Goal: Task Accomplishment & Management: Manage account settings

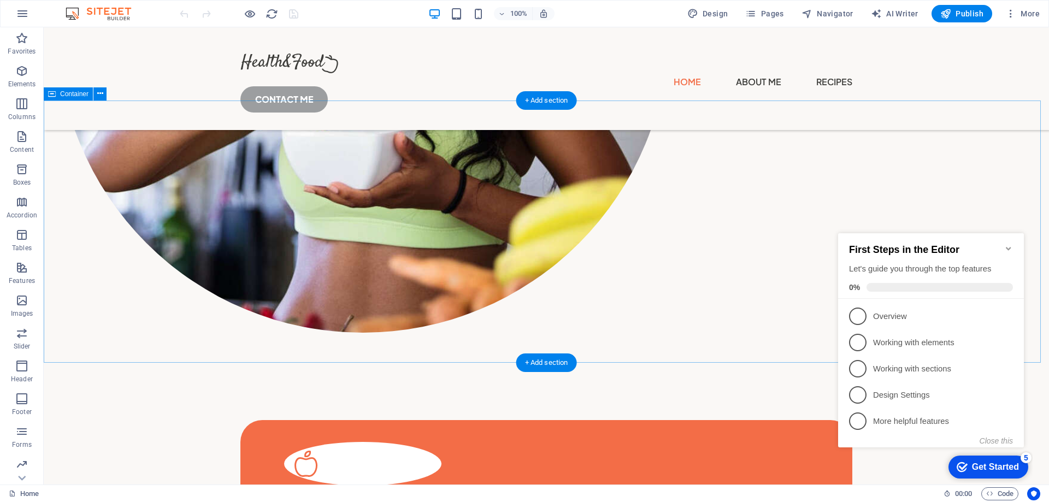
scroll to position [601, 0]
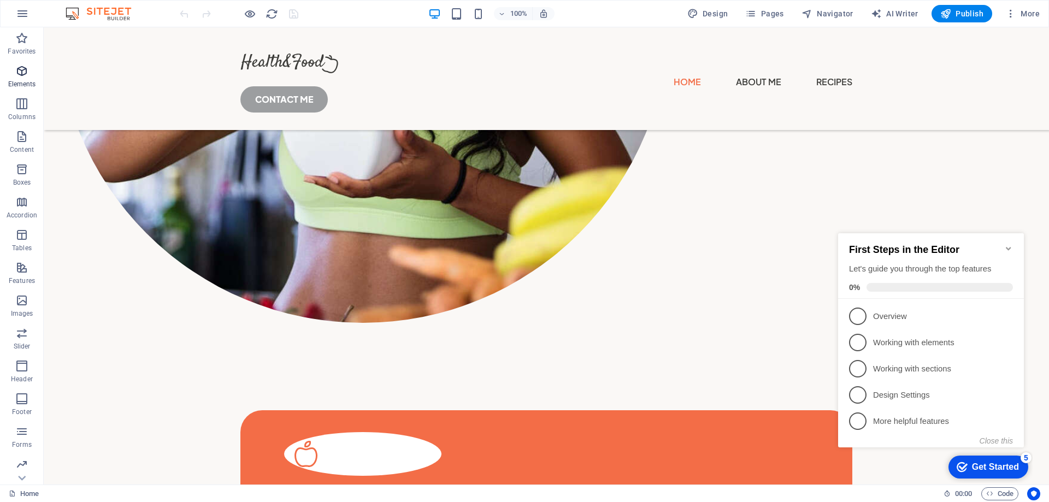
click at [21, 73] on icon "button" at bounding box center [21, 70] width 13 height 13
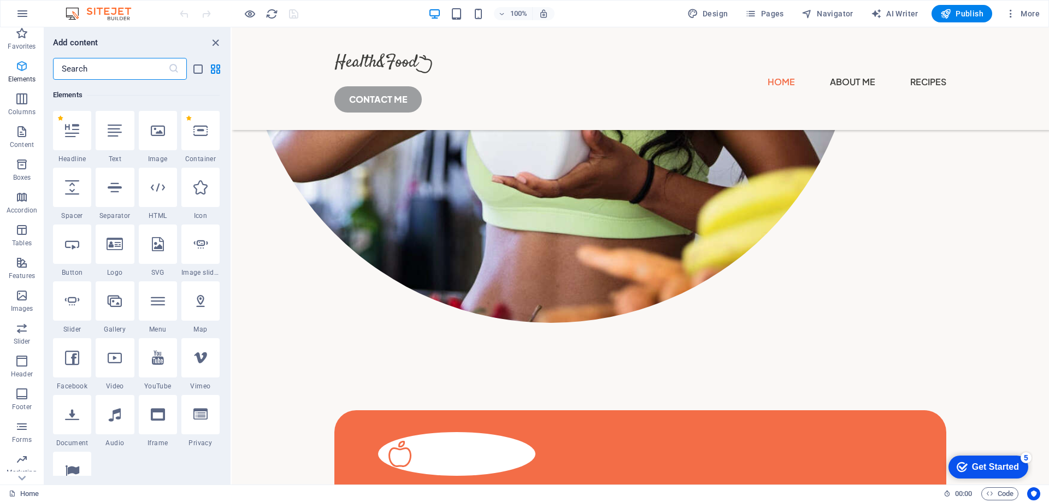
scroll to position [0, 0]
click at [21, 42] on icon "button" at bounding box center [21, 38] width 13 height 13
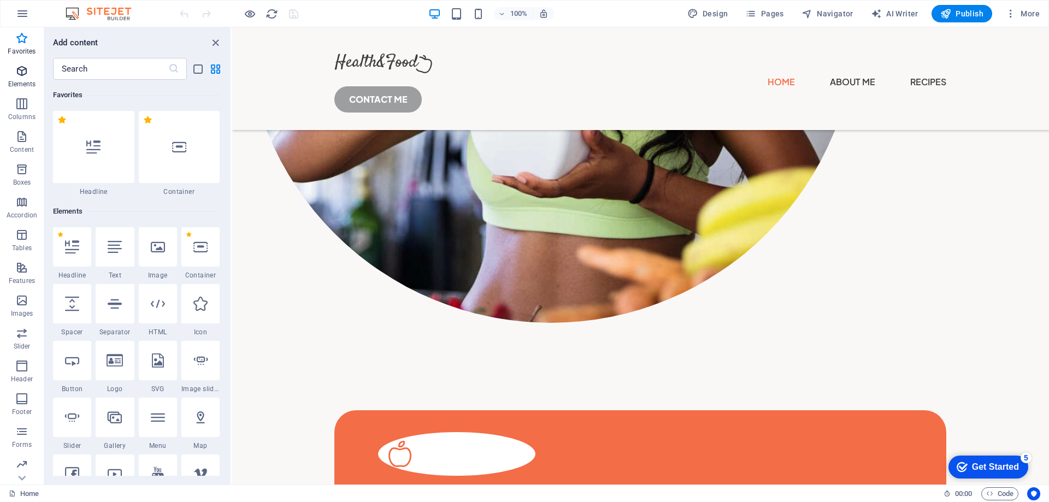
click at [25, 86] on p "Elements" at bounding box center [22, 84] width 28 height 9
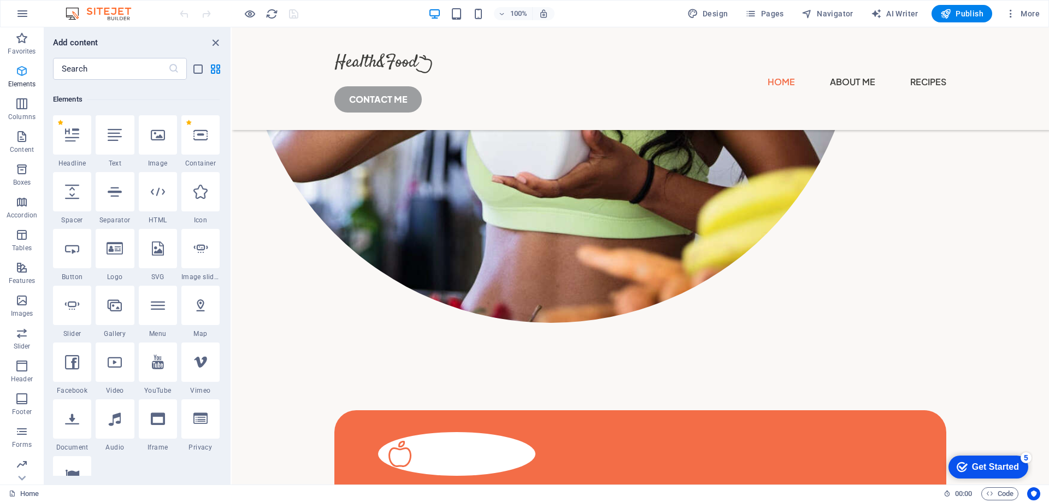
scroll to position [116, 0]
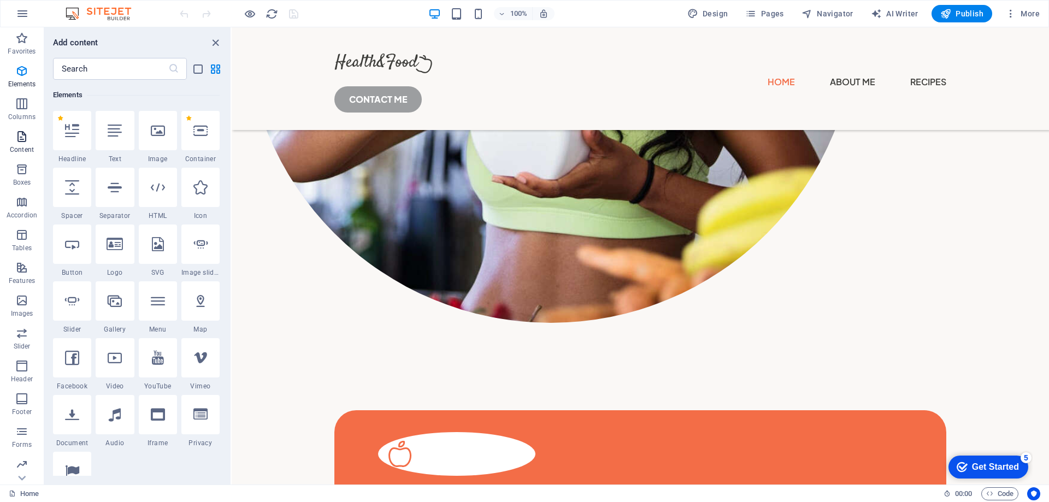
click at [24, 143] on span "Content" at bounding box center [22, 143] width 44 height 26
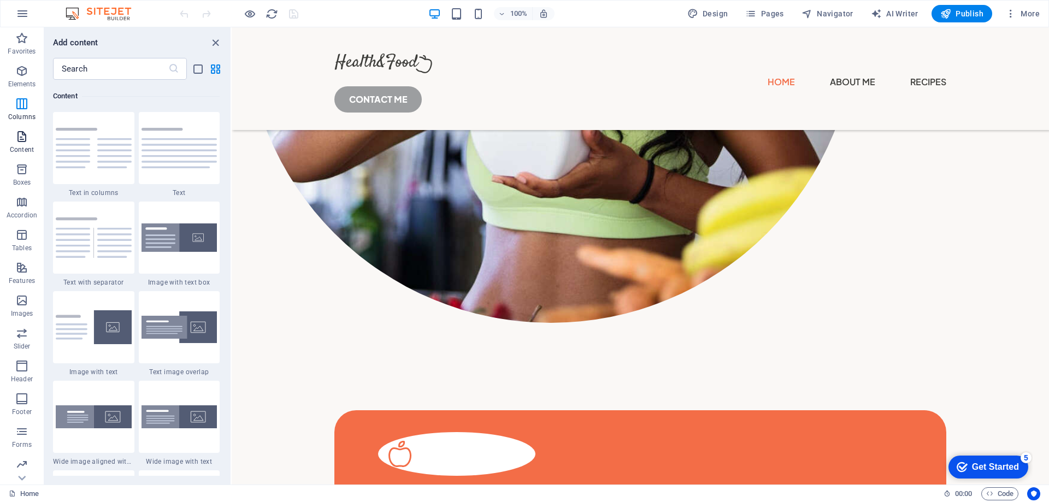
scroll to position [1911, 0]
click at [25, 305] on icon "button" at bounding box center [21, 300] width 13 height 13
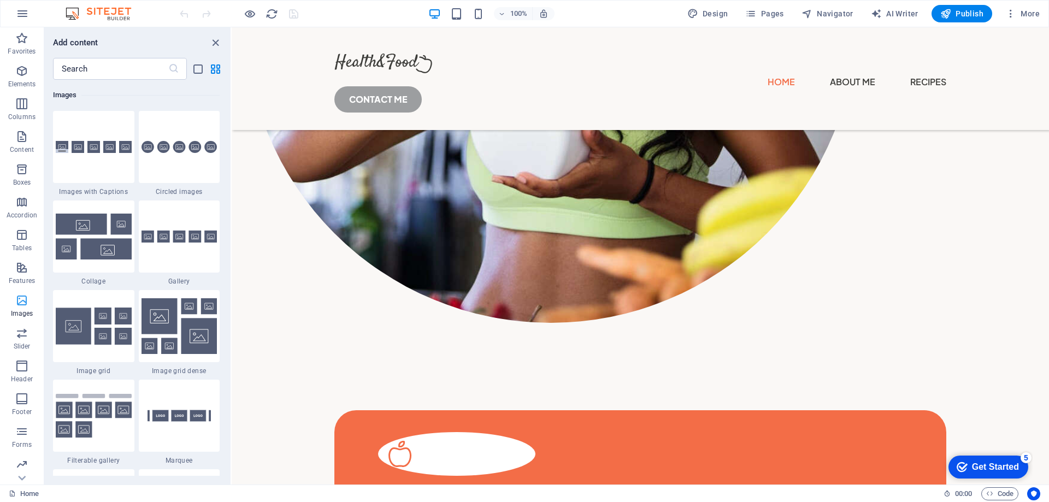
scroll to position [34, 0]
click at [15, 337] on icon "button" at bounding box center [21, 331] width 13 height 13
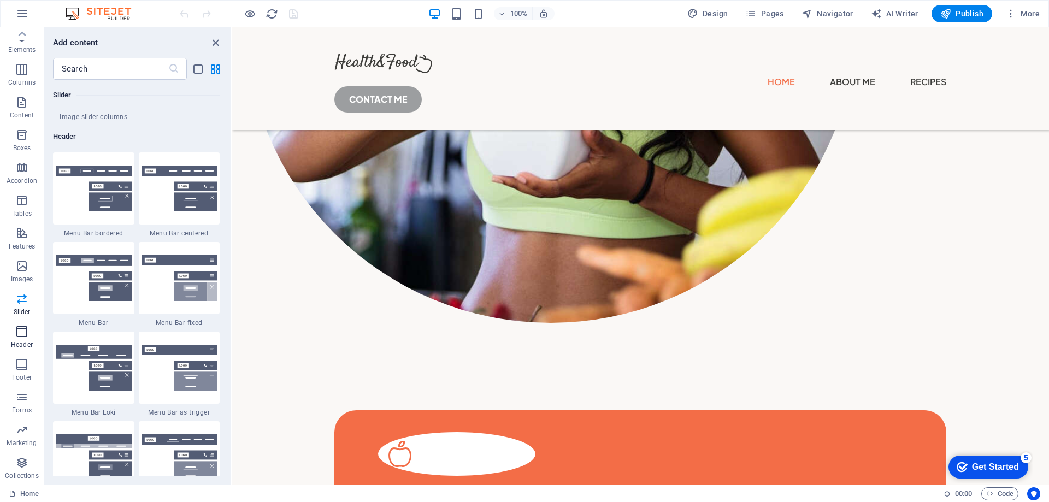
scroll to position [6577, 0]
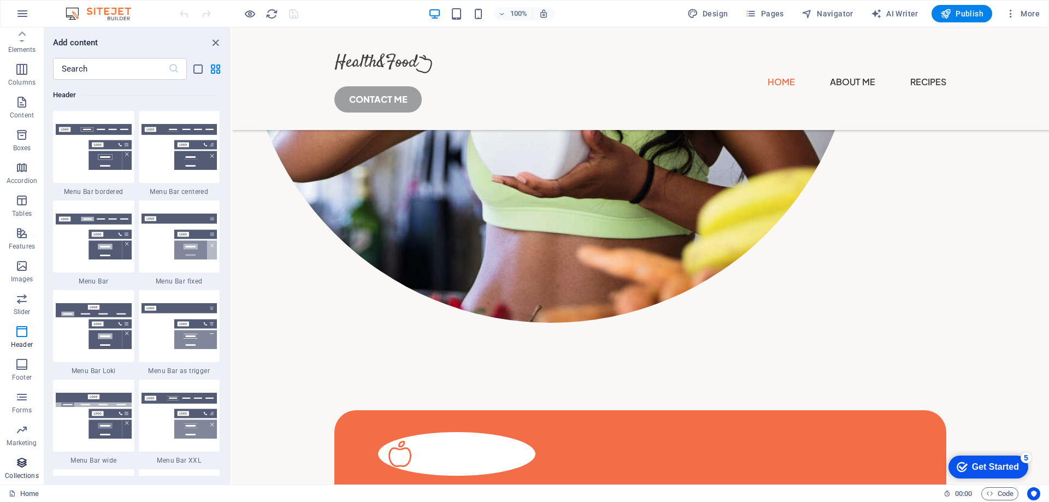
click at [26, 471] on p "Collections" at bounding box center [21, 475] width 33 height 9
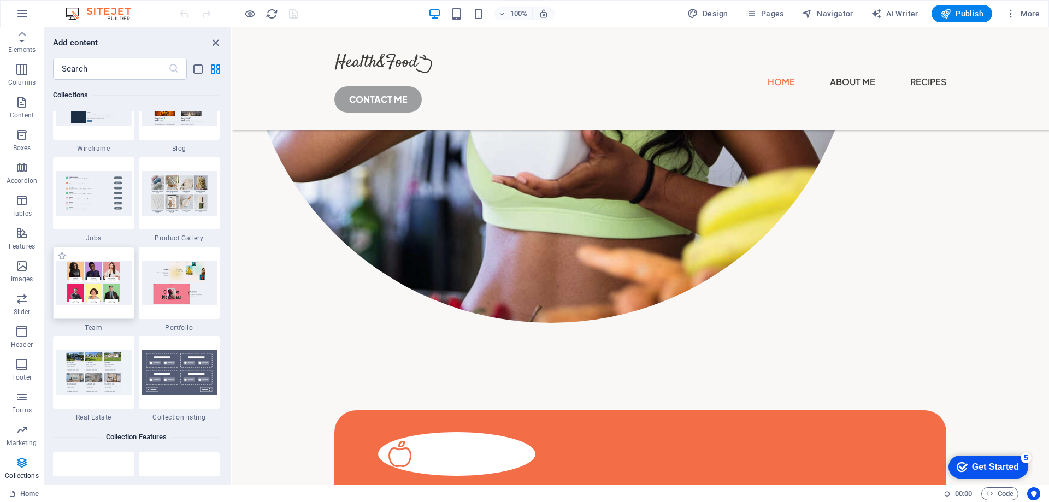
scroll to position [10052, 0]
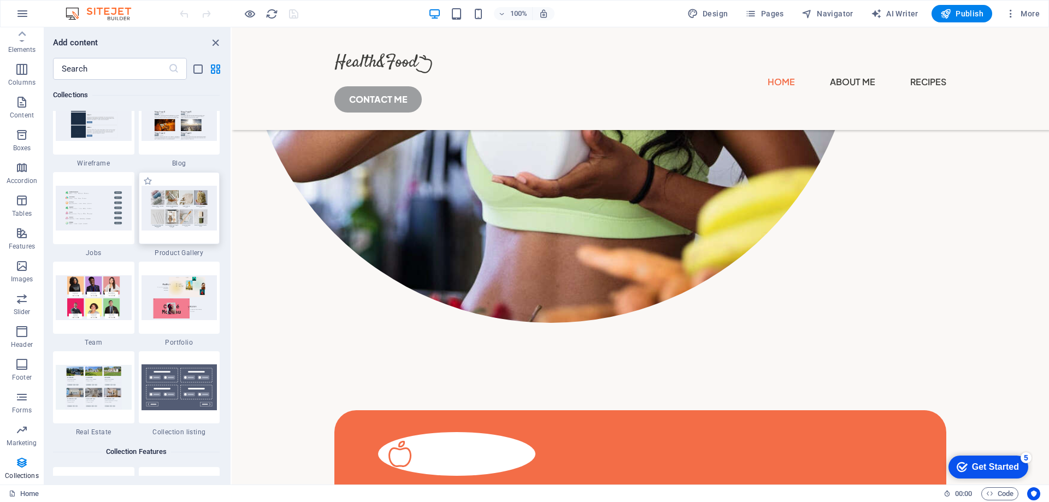
click at [177, 229] on img at bounding box center [179, 208] width 76 height 44
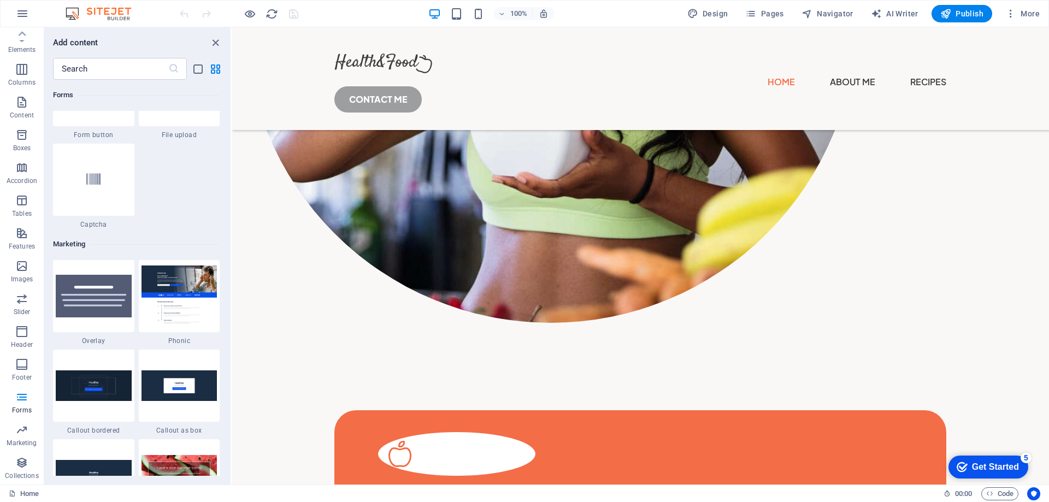
scroll to position [8687, 0]
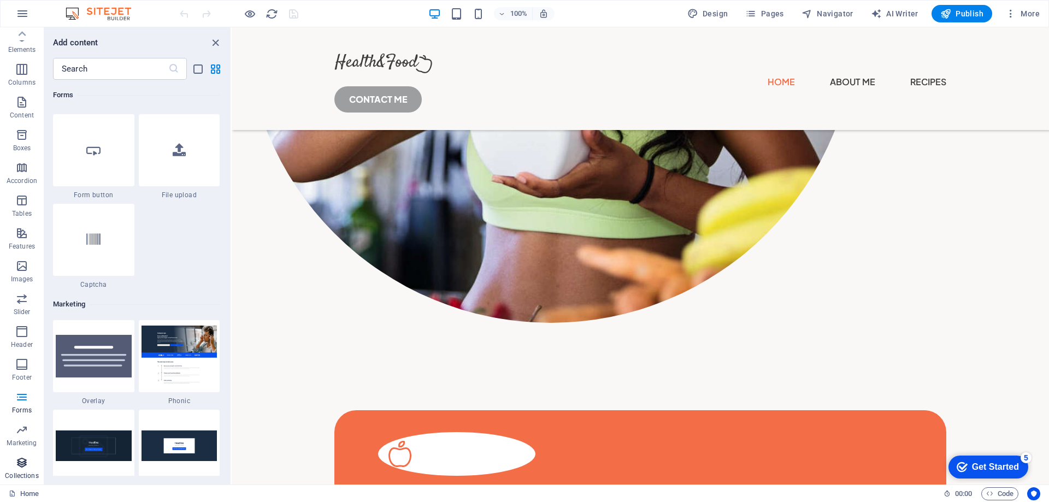
click at [23, 461] on icon "button" at bounding box center [21, 462] width 13 height 13
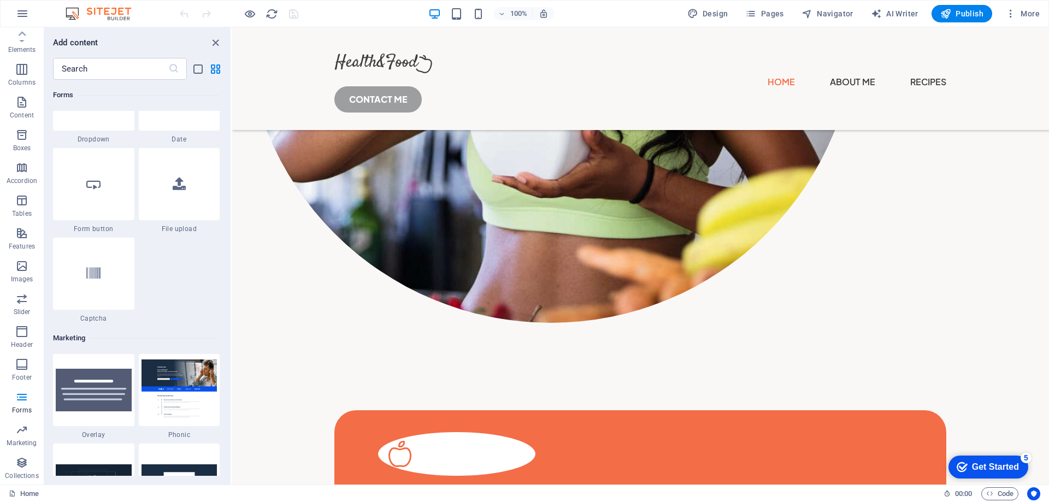
scroll to position [8523, 0]
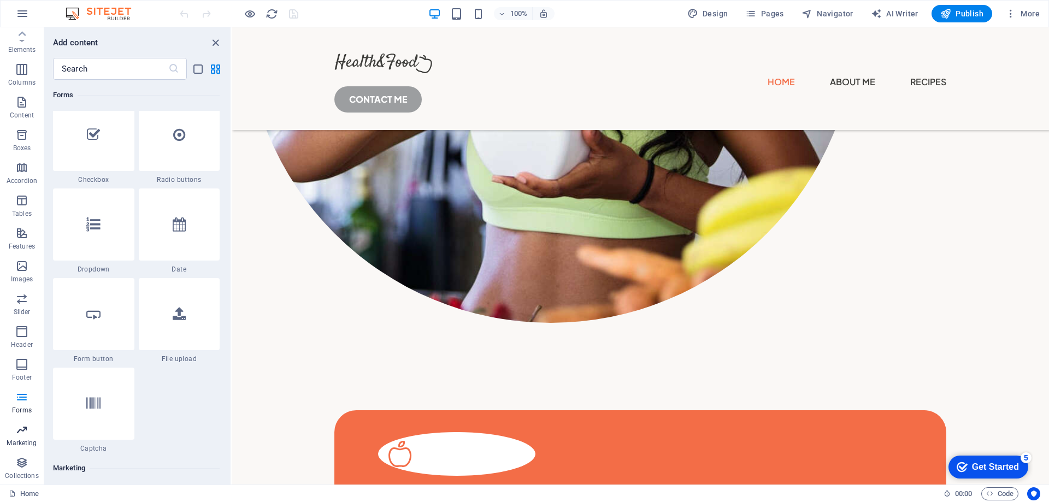
click at [23, 438] on span "Marketing" at bounding box center [22, 436] width 44 height 26
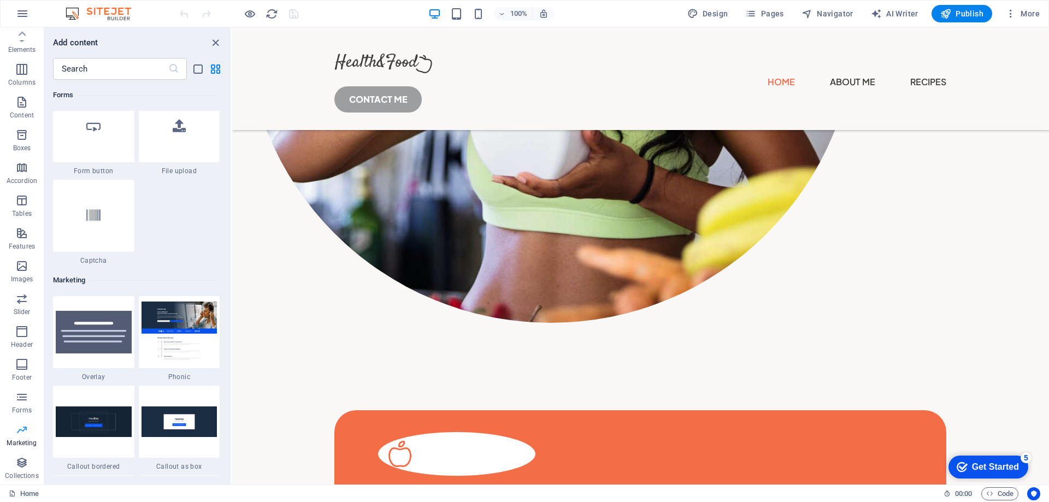
scroll to position [8896, 0]
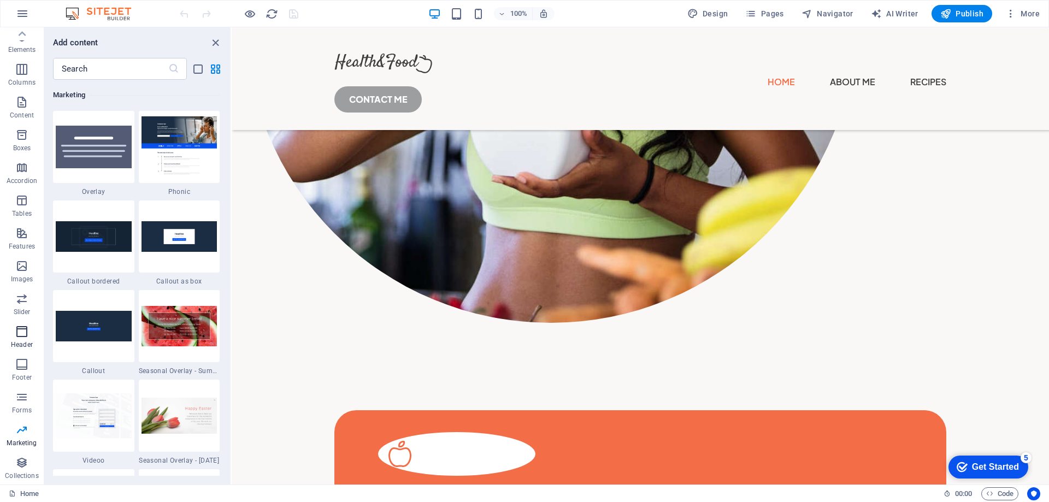
click at [25, 340] on p "Header" at bounding box center [22, 344] width 22 height 9
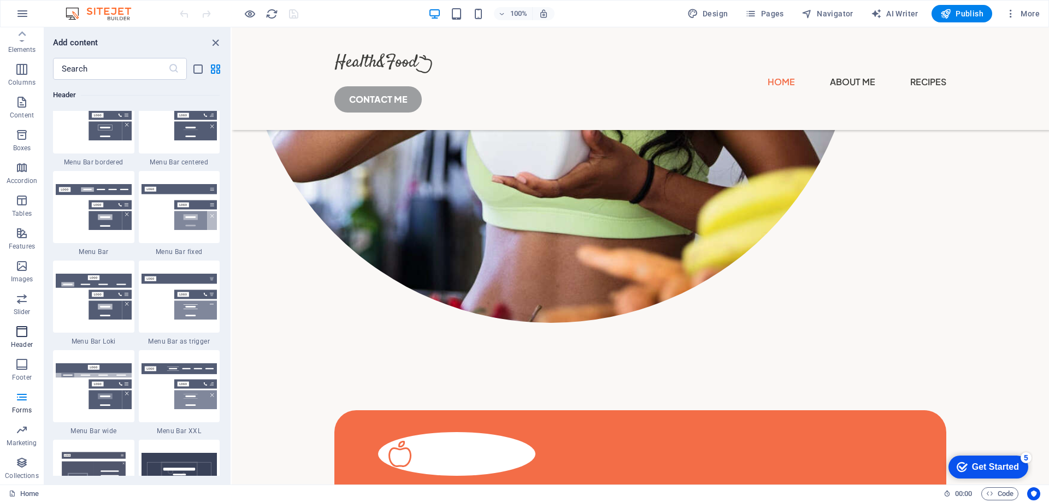
scroll to position [6577, 0]
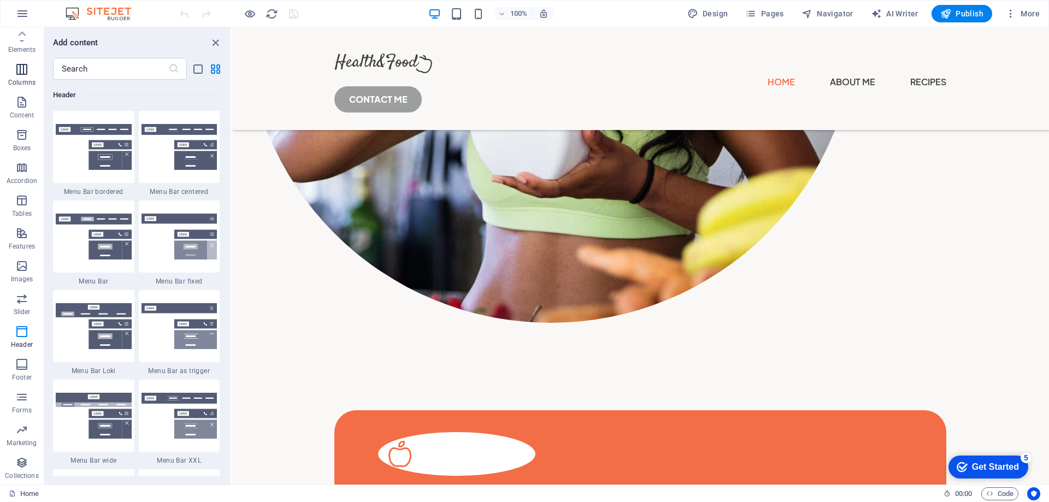
click at [26, 78] on p "Columns" at bounding box center [21, 82] width 27 height 9
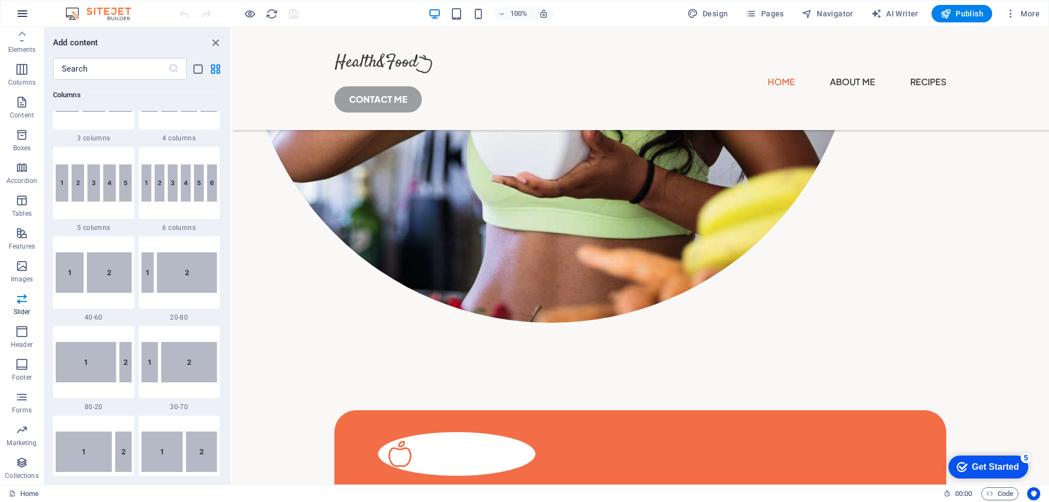
scroll to position [541, 0]
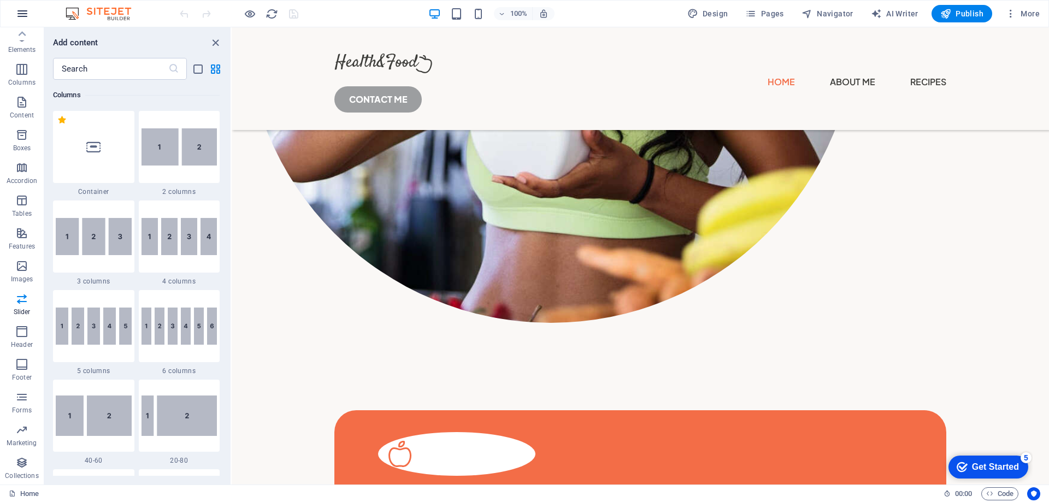
click at [19, 15] on icon "button" at bounding box center [22, 13] width 13 height 13
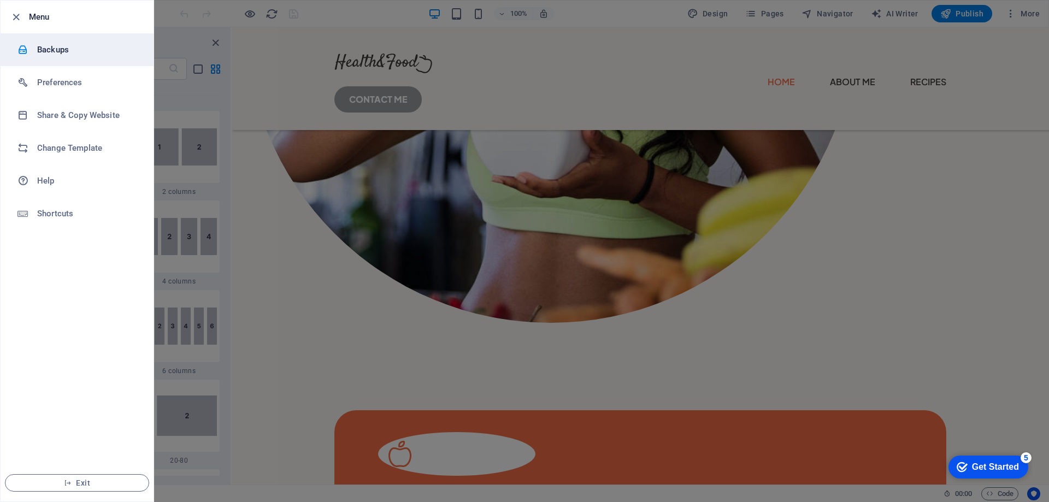
click at [60, 58] on li "Backups" at bounding box center [77, 49] width 153 height 33
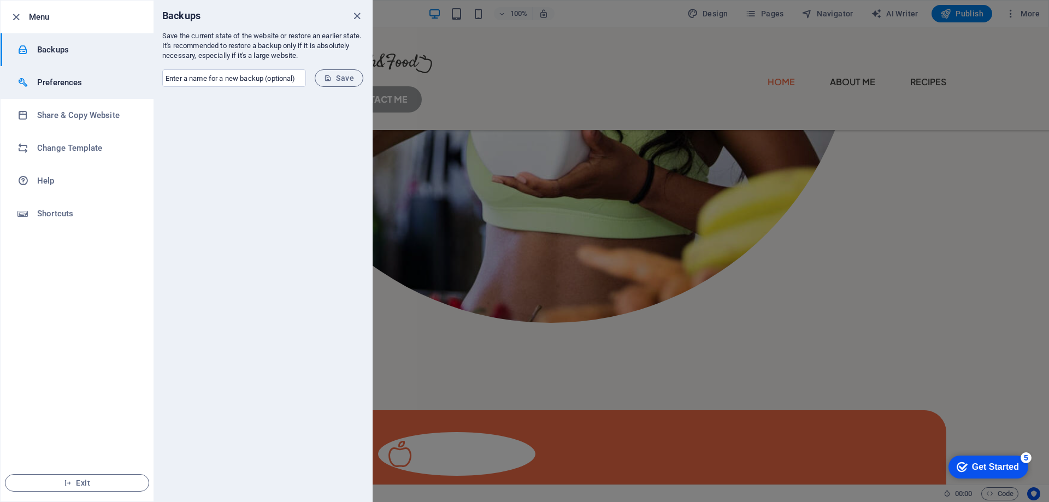
click at [62, 87] on h6 "Preferences" at bounding box center [87, 82] width 101 height 13
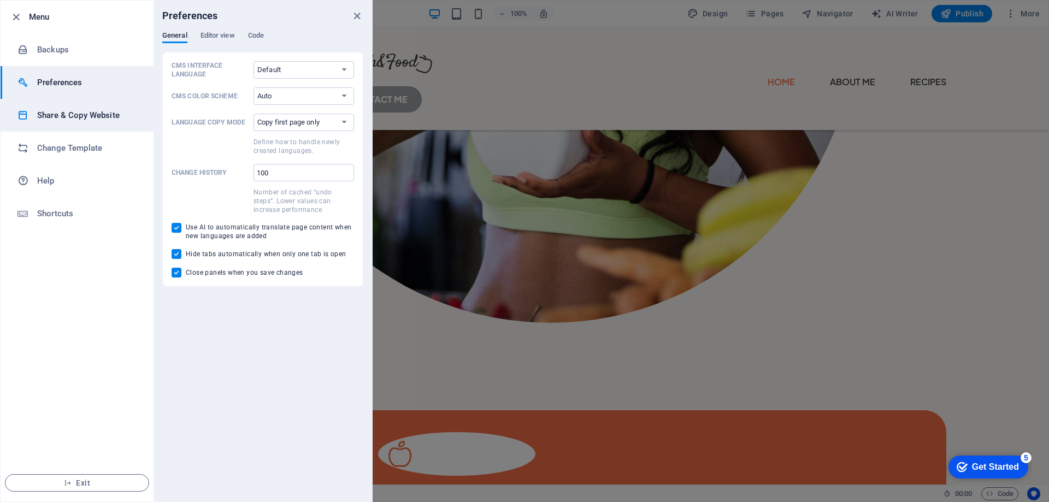
click at [59, 104] on li "Share & Copy Website" at bounding box center [77, 115] width 153 height 33
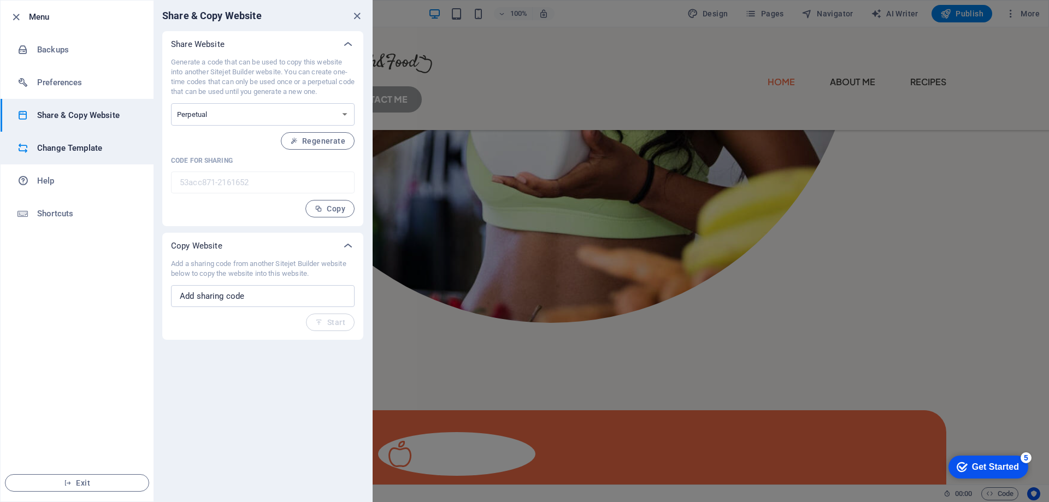
click at [46, 152] on h6 "Change Template" at bounding box center [87, 147] width 101 height 13
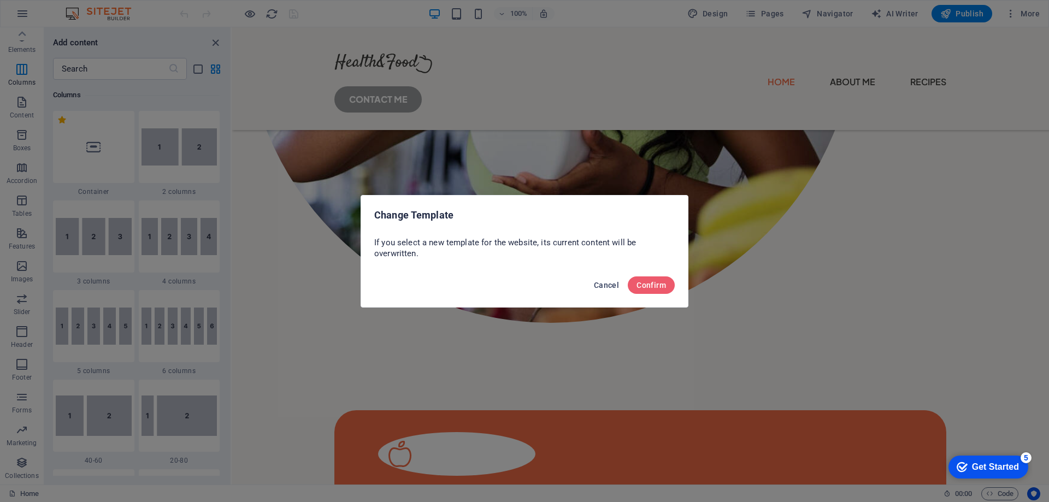
click at [597, 287] on span "Cancel" at bounding box center [606, 285] width 25 height 9
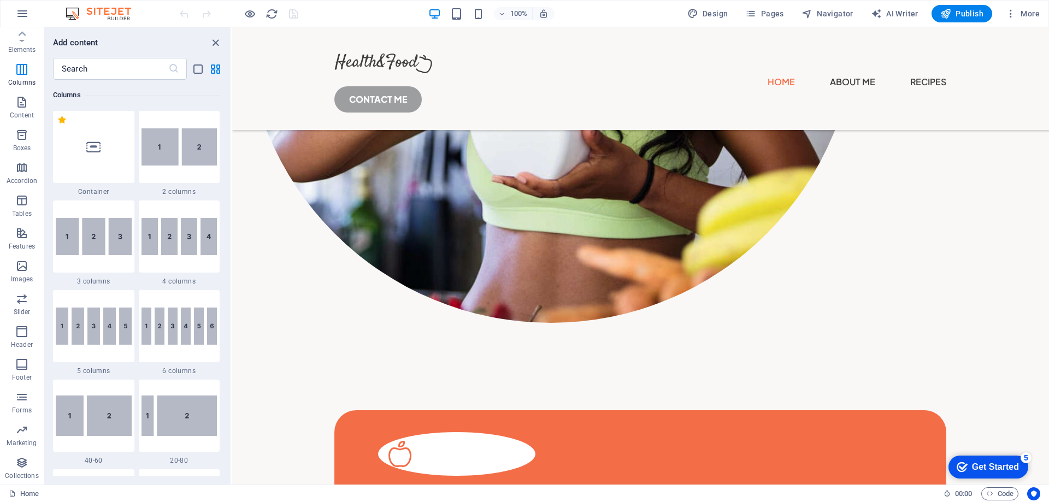
click at [17, 13] on icon "button" at bounding box center [22, 13] width 13 height 13
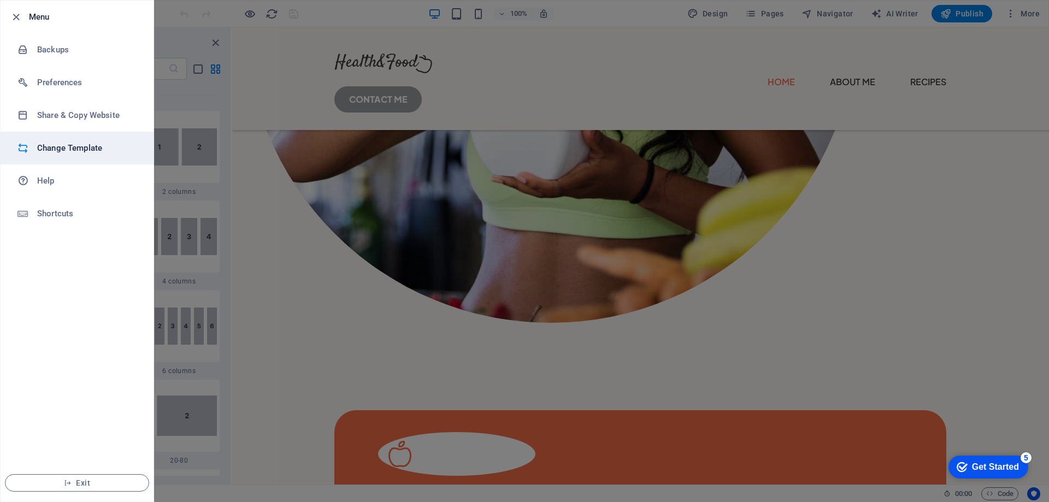
click at [69, 141] on h6 "Change Template" at bounding box center [87, 147] width 101 height 13
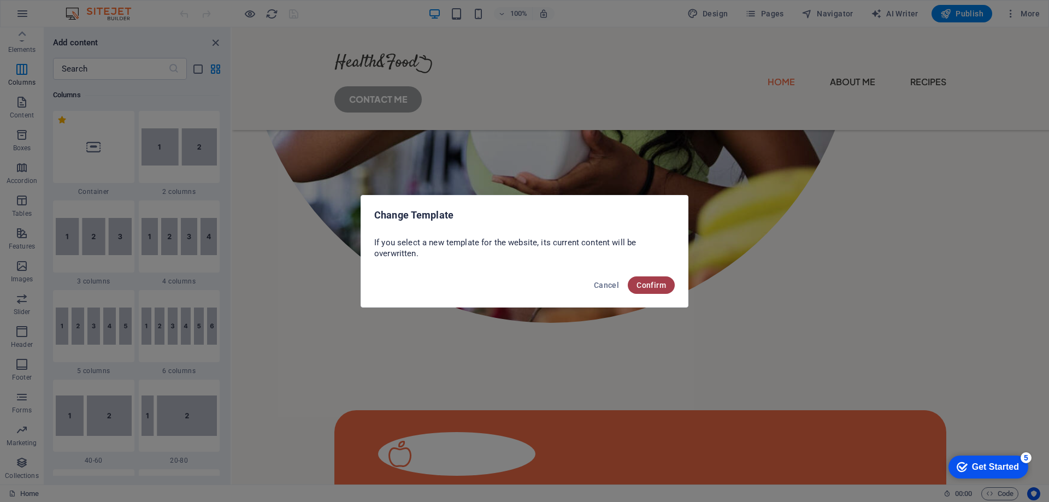
click at [637, 285] on span "Confirm" at bounding box center [650, 285] width 29 height 9
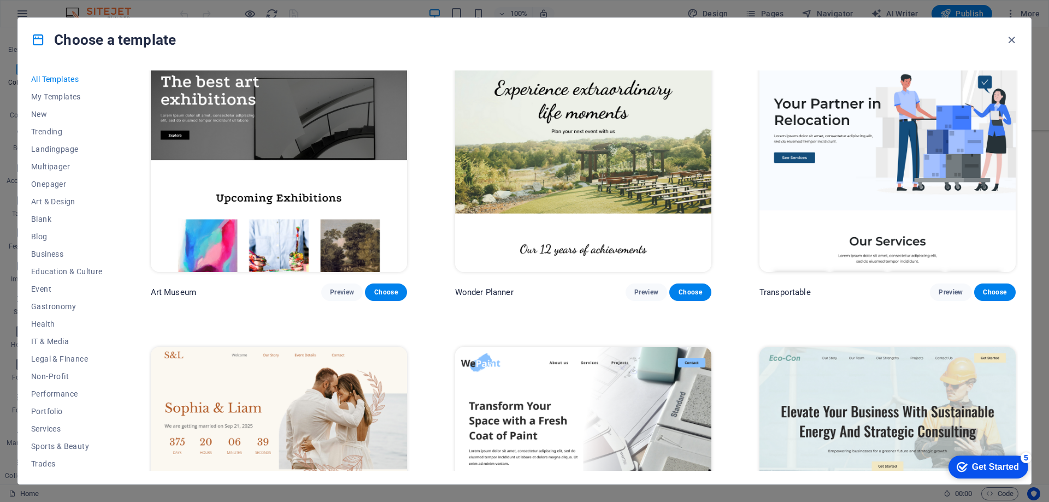
scroll to position [437, 0]
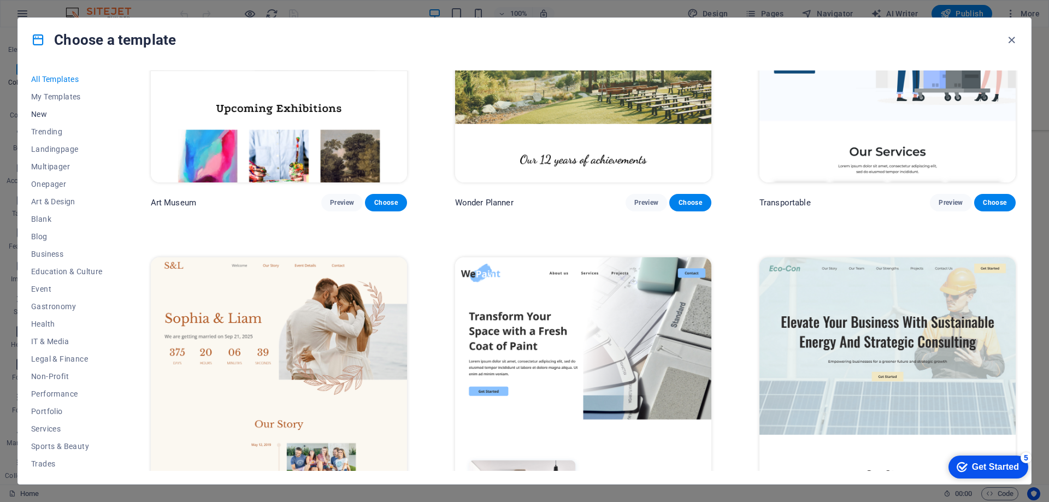
click at [39, 114] on span "New" at bounding box center [67, 114] width 72 height 9
click at [43, 129] on span "Trending" at bounding box center [67, 131] width 72 height 9
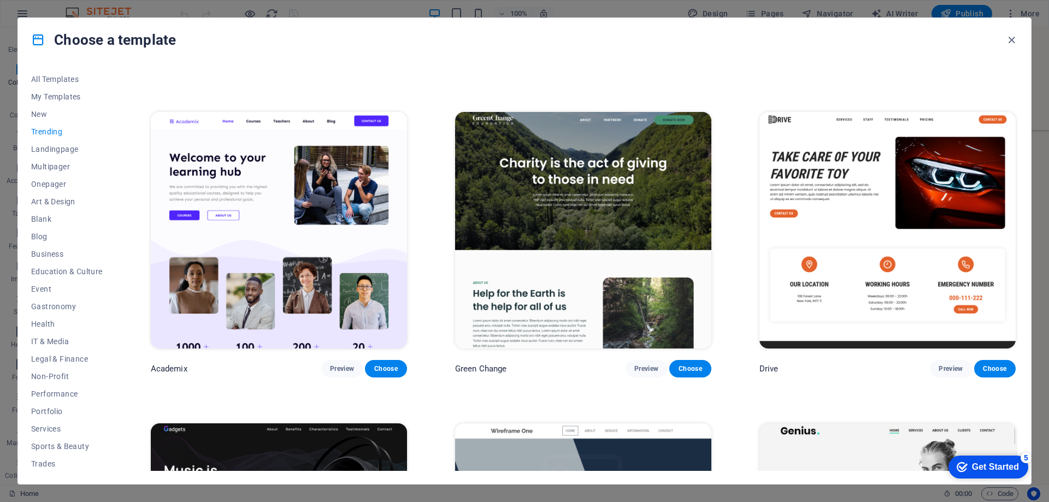
scroll to position [601, 0]
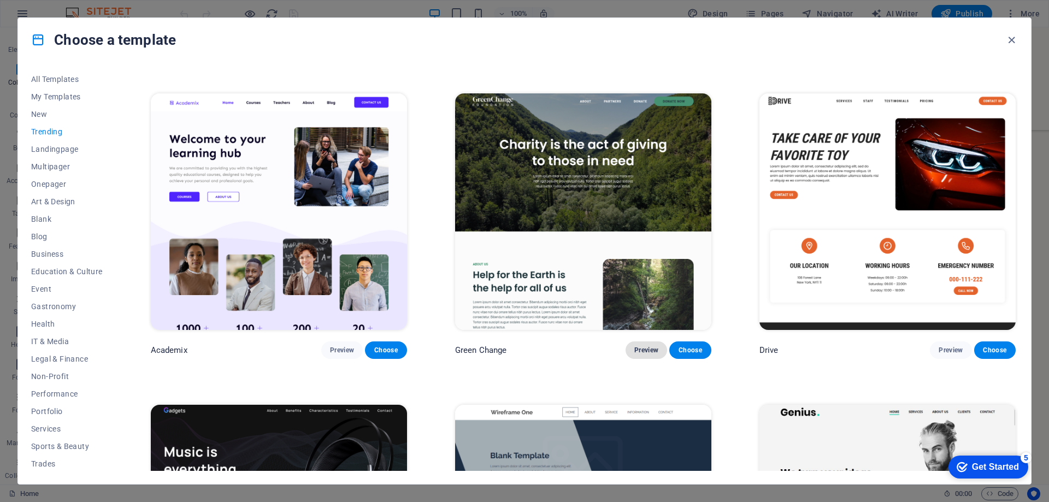
click at [644, 346] on span "Preview" at bounding box center [646, 350] width 24 height 9
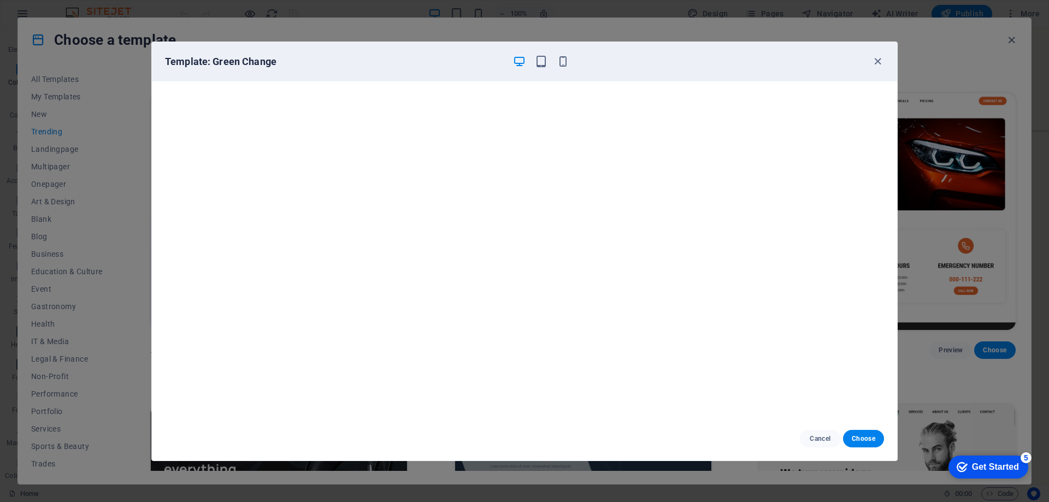
scroll to position [3, 0]
click at [877, 65] on icon "button" at bounding box center [877, 61] width 13 height 13
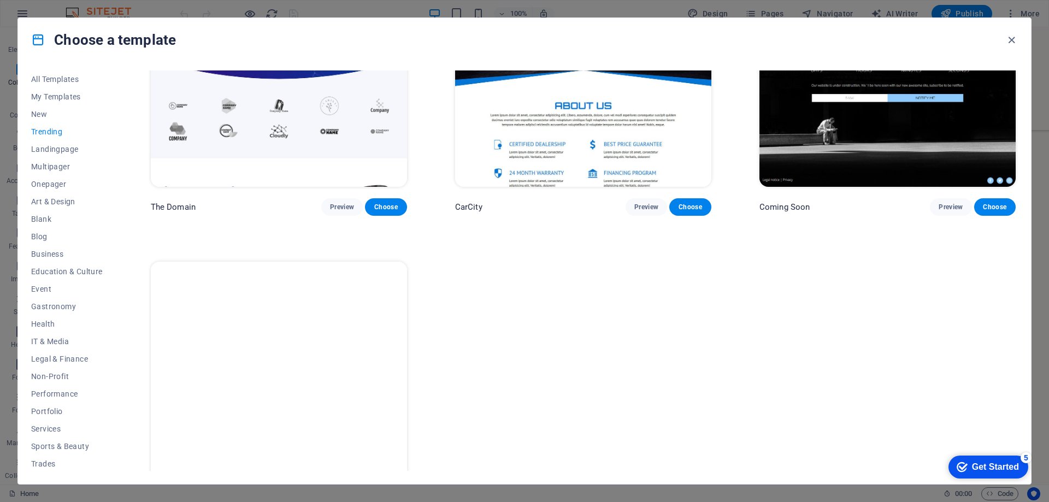
scroll to position [1414, 0]
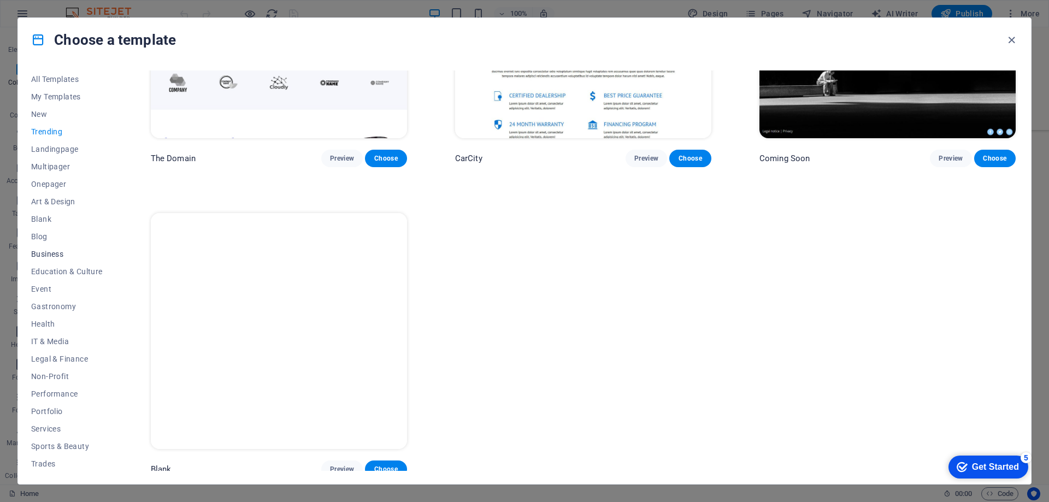
click at [56, 256] on span "Business" at bounding box center [67, 254] width 72 height 9
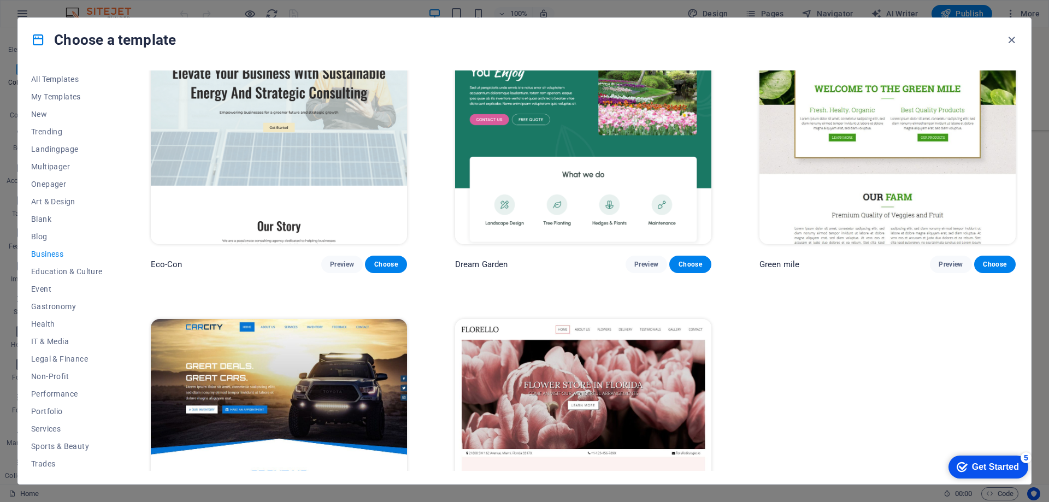
scroll to position [0, 0]
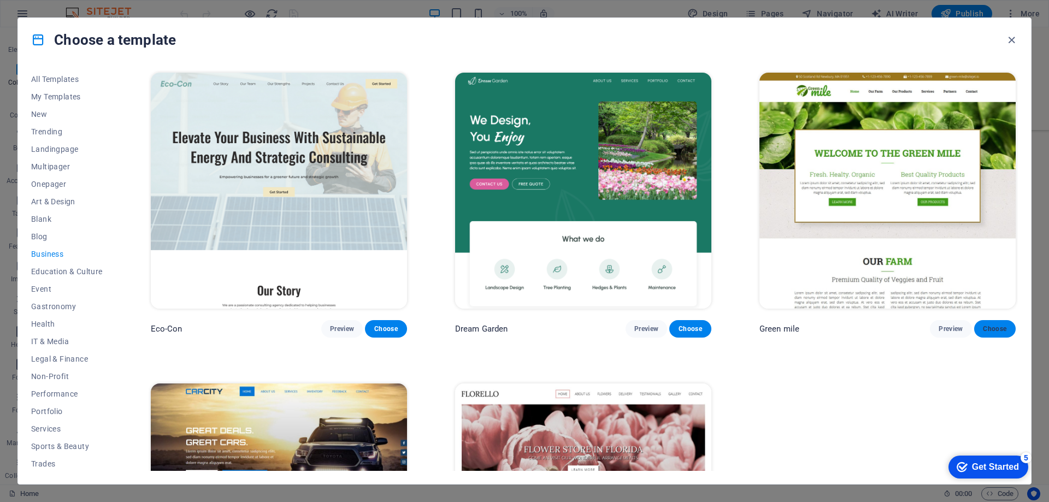
click at [984, 331] on span "Choose" at bounding box center [995, 328] width 24 height 9
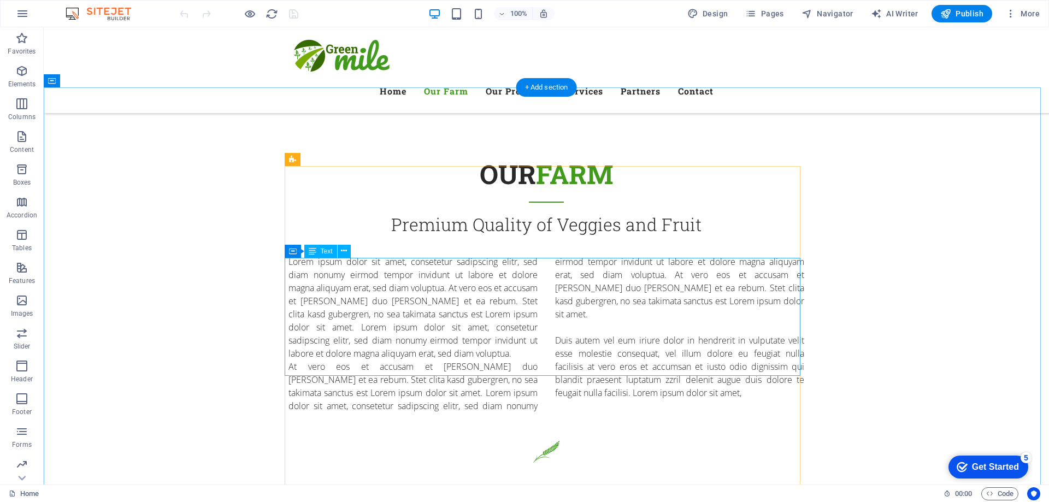
scroll to position [983, 0]
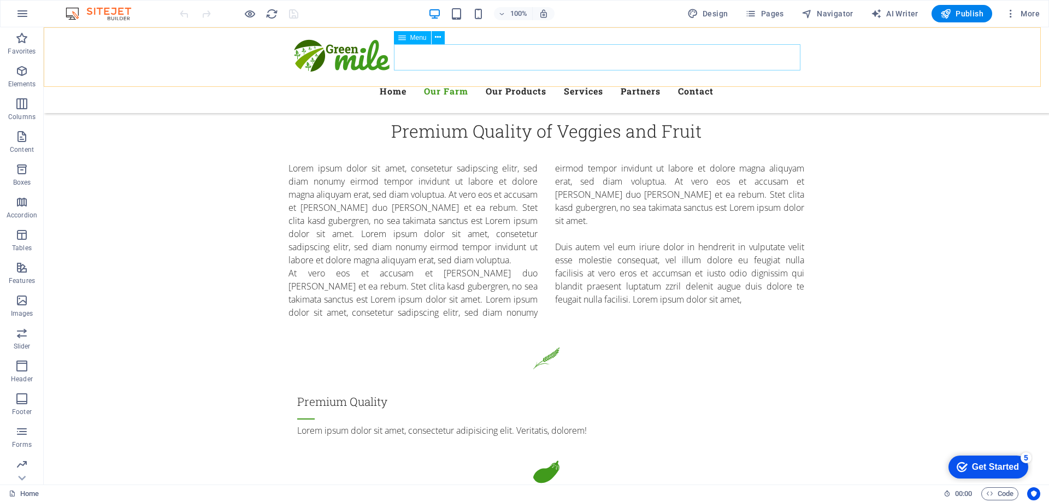
click at [563, 78] on nav "Home Our Farm Our Products Services Partners Contact" at bounding box center [546, 91] width 516 height 26
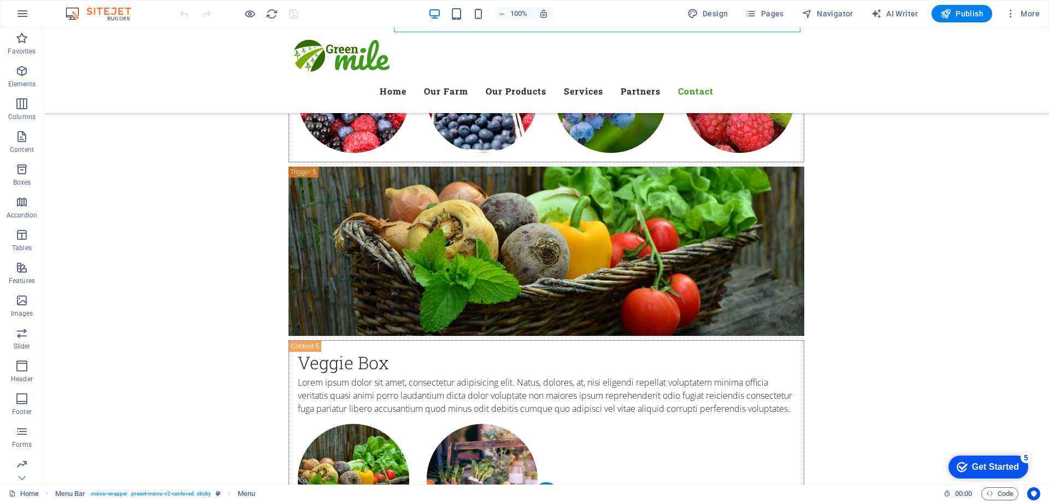
scroll to position [5781, 0]
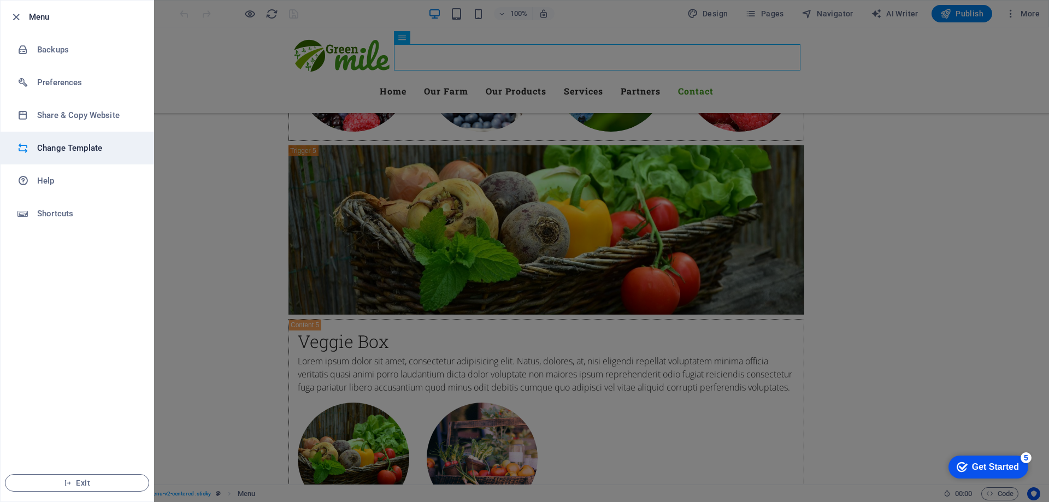
click at [70, 149] on h6 "Change Template" at bounding box center [87, 147] width 101 height 13
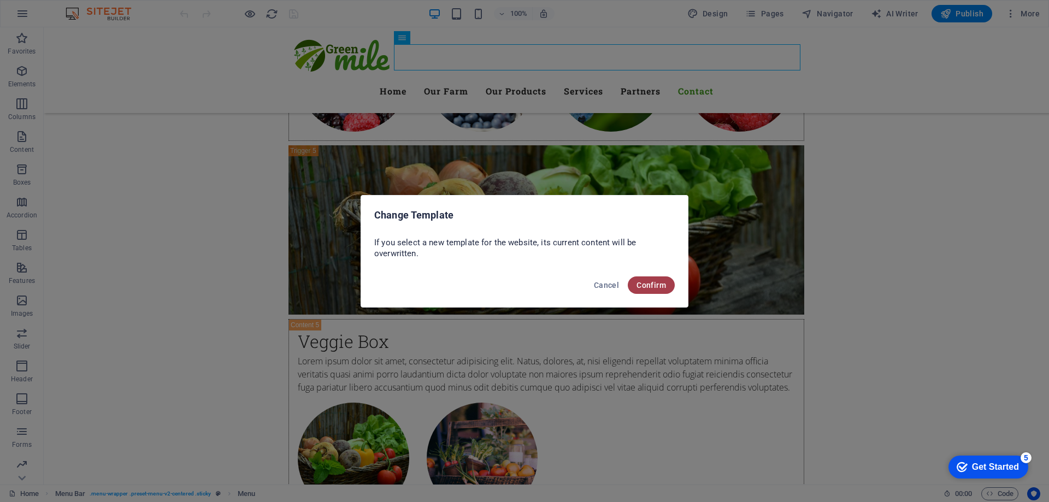
click at [647, 282] on span "Confirm" at bounding box center [650, 285] width 29 height 9
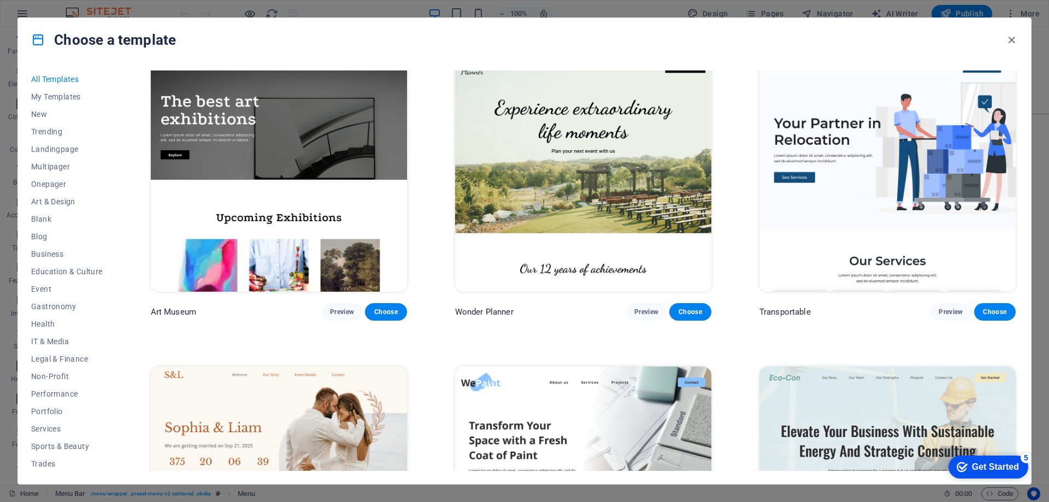
scroll to position [710, 0]
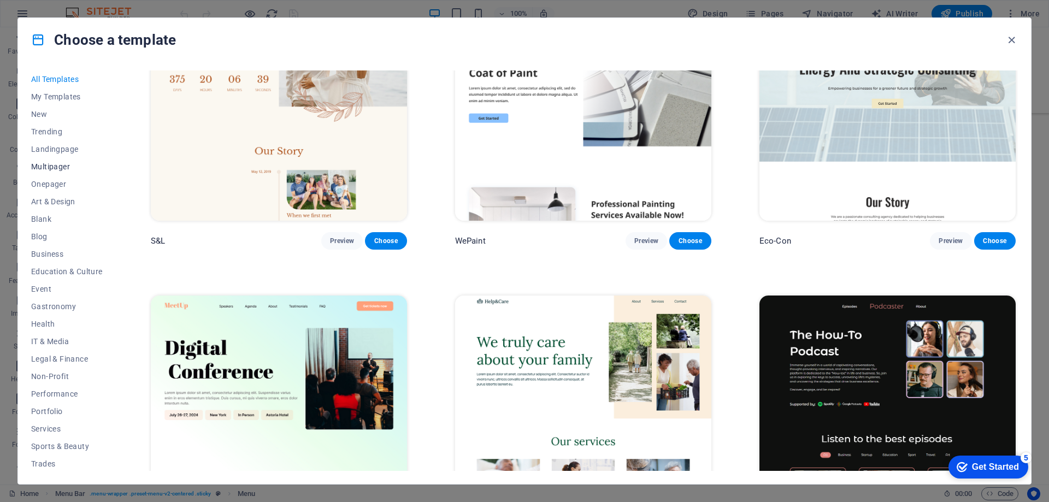
click at [58, 169] on span "Multipager" at bounding box center [67, 166] width 72 height 9
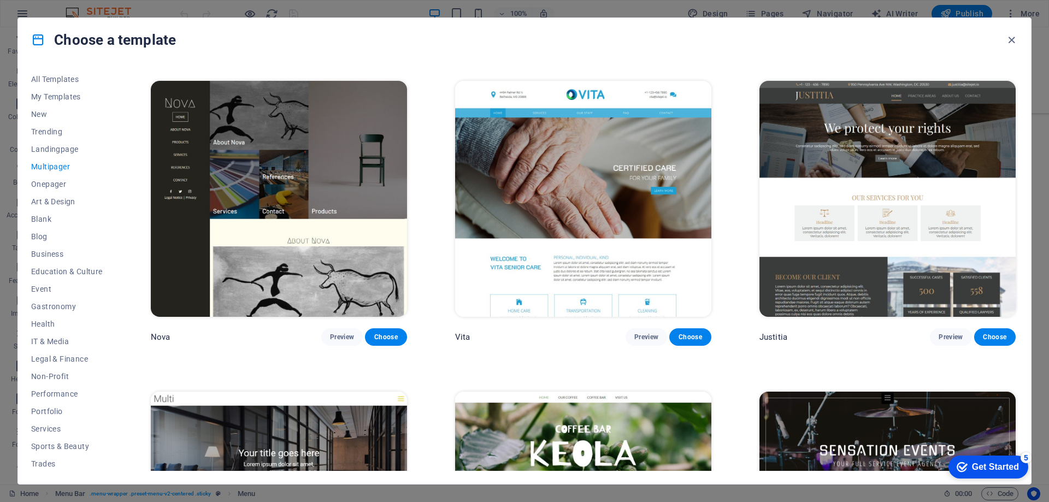
scroll to position [6171, 0]
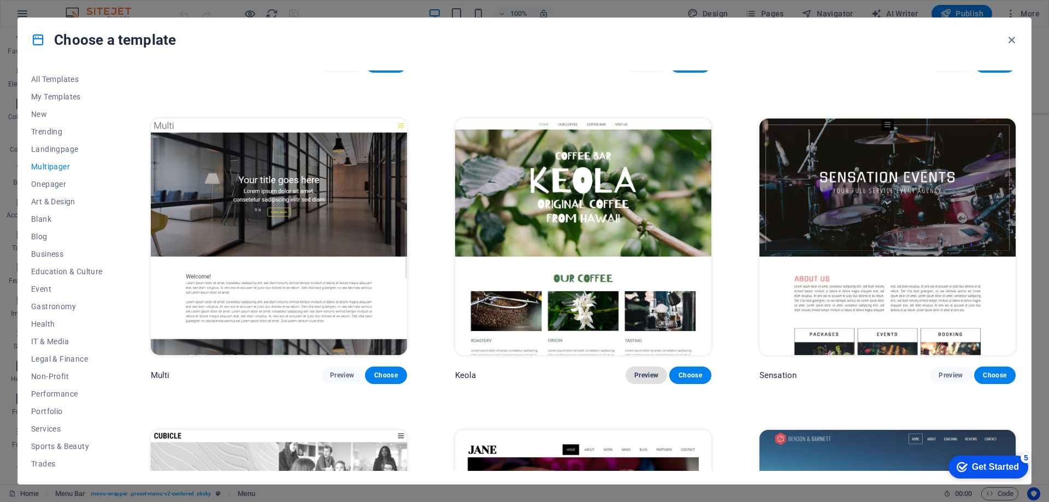
click at [652, 371] on span "Preview" at bounding box center [646, 375] width 24 height 9
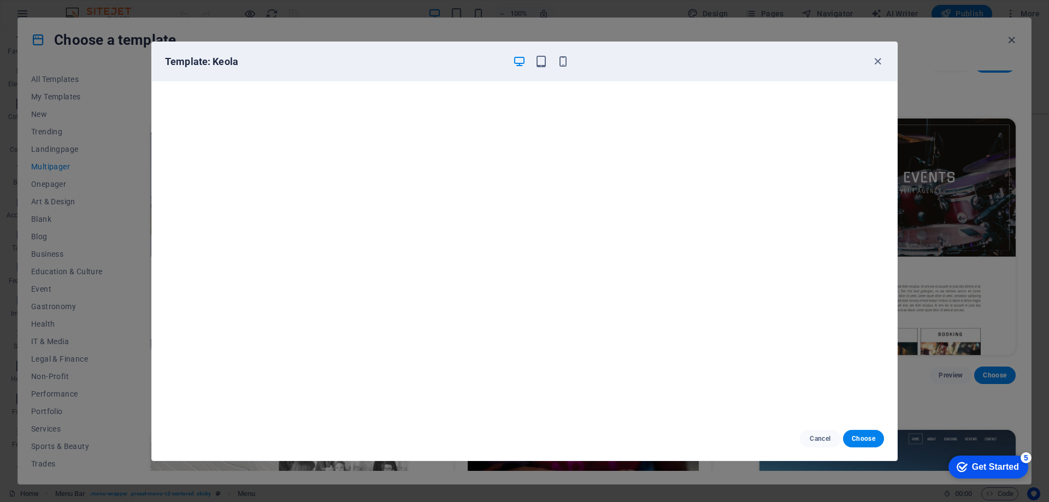
scroll to position [0, 0]
click at [878, 64] on icon "button" at bounding box center [877, 61] width 13 height 13
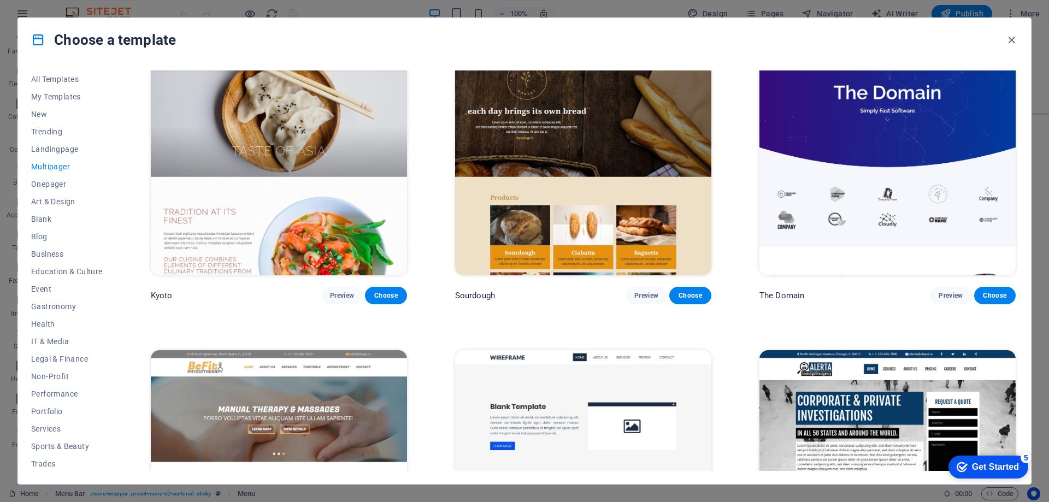
scroll to position [4020, 0]
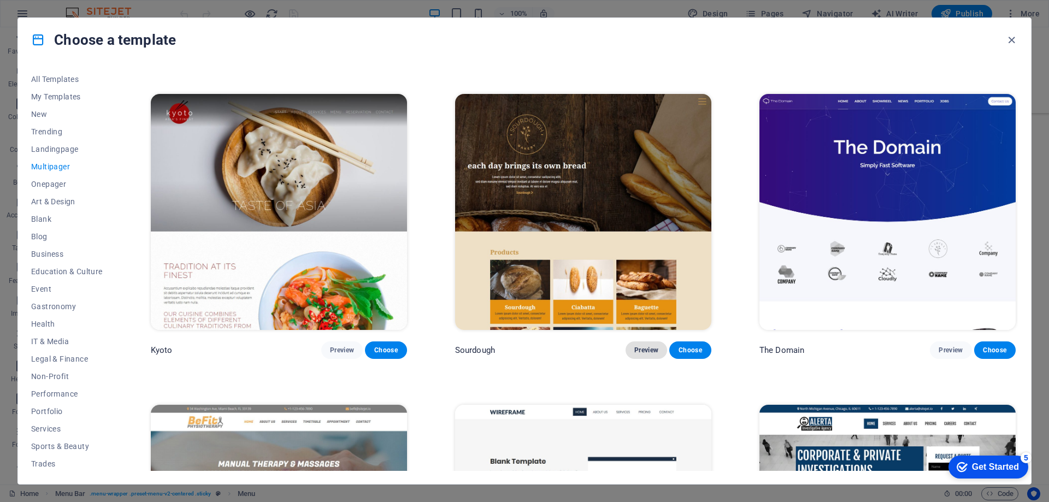
click at [634, 341] on button "Preview" at bounding box center [646, 349] width 42 height 17
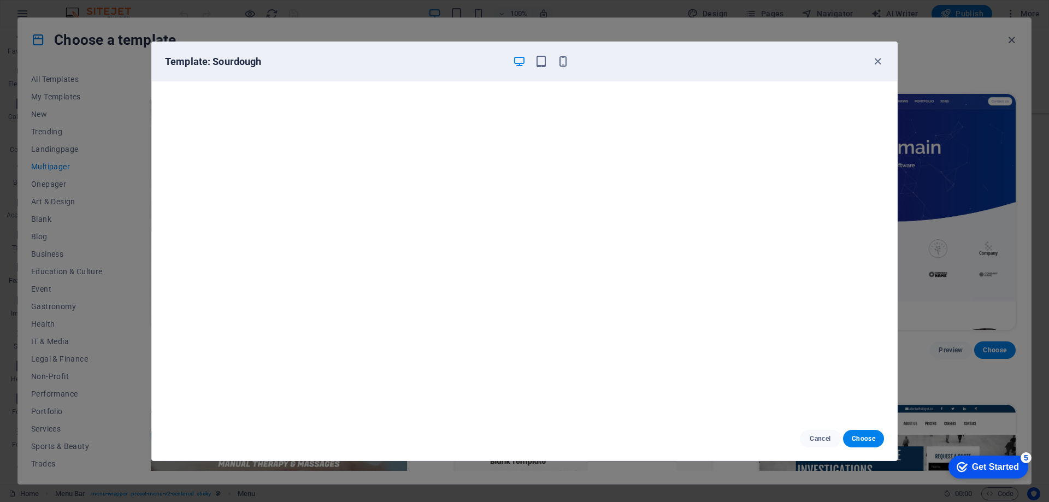
scroll to position [0, 0]
click at [825, 438] on span "Cancel" at bounding box center [819, 438] width 23 height 9
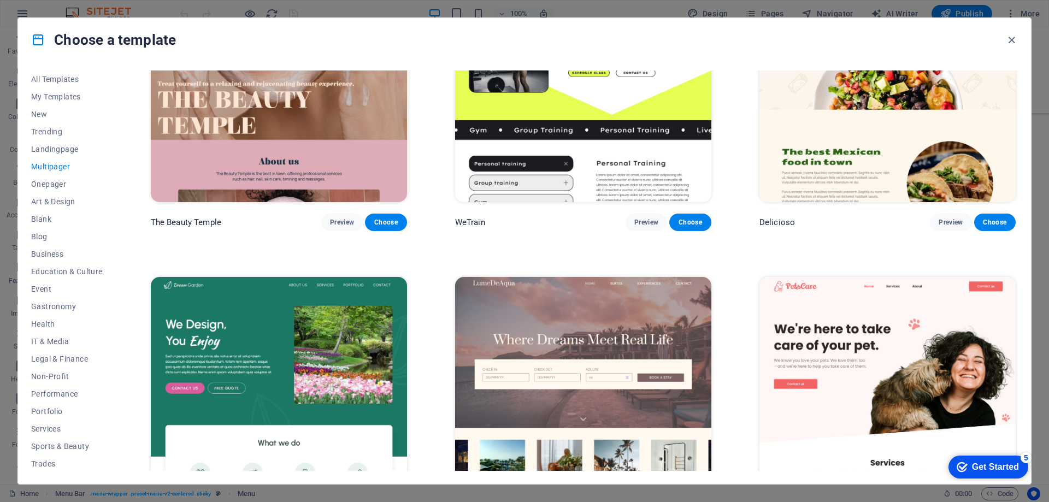
scroll to position [907, 0]
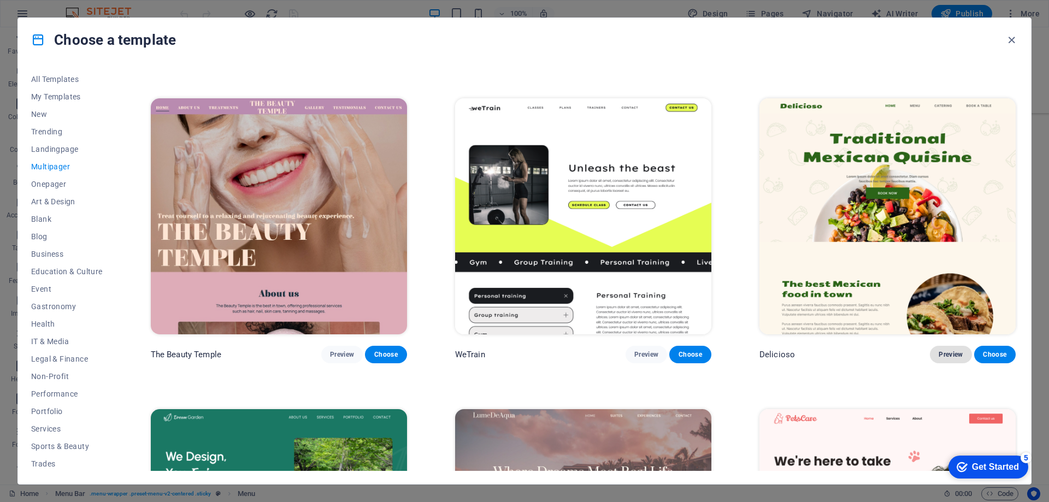
click at [944, 353] on span "Preview" at bounding box center [950, 354] width 24 height 9
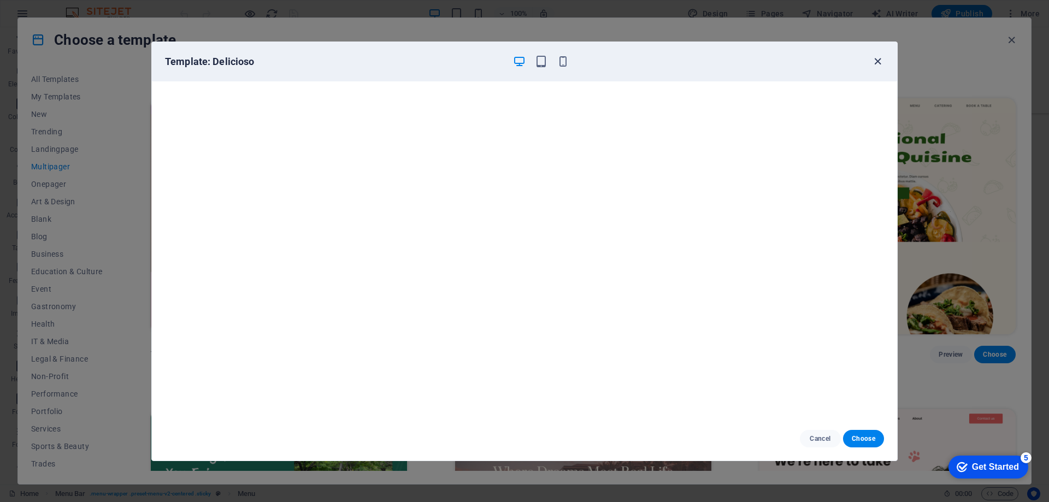
click at [878, 60] on icon "button" at bounding box center [877, 61] width 13 height 13
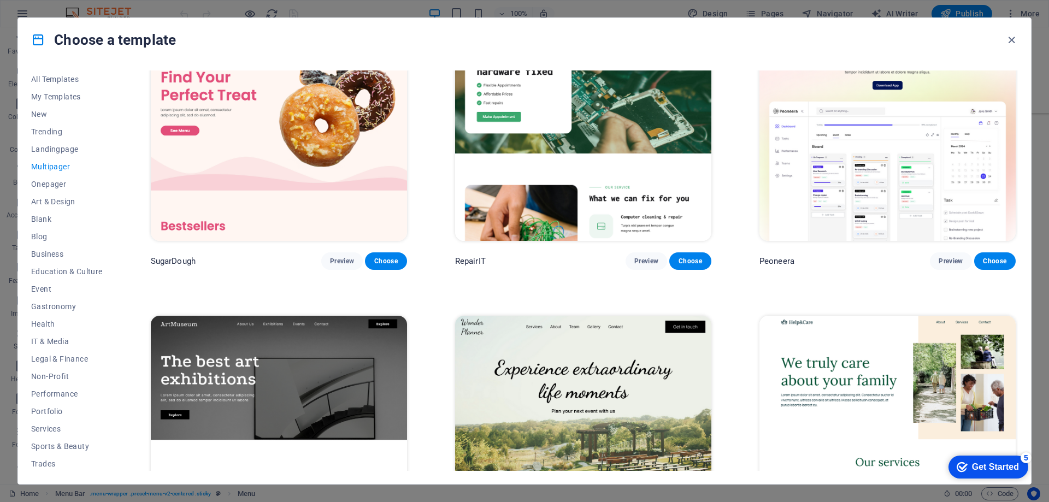
scroll to position [0, 0]
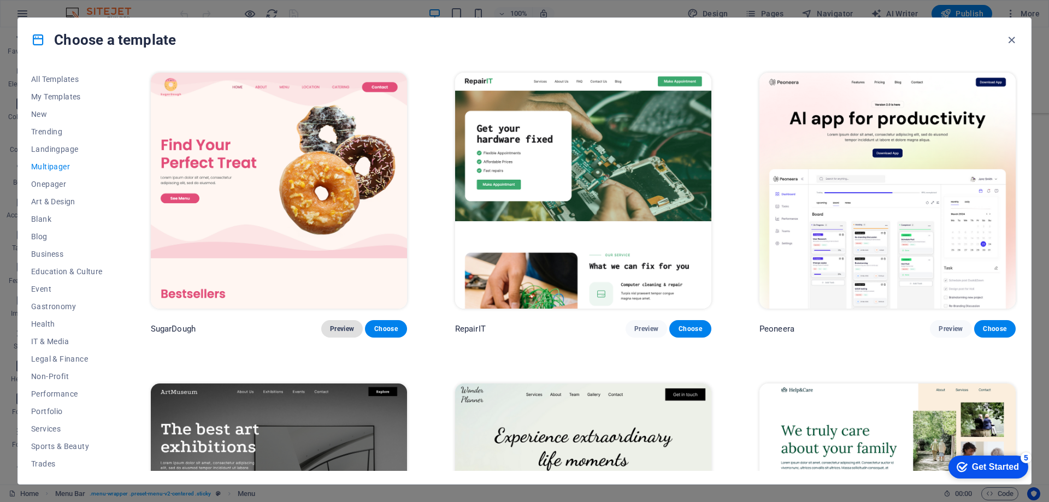
click at [342, 326] on span "Preview" at bounding box center [342, 328] width 24 height 9
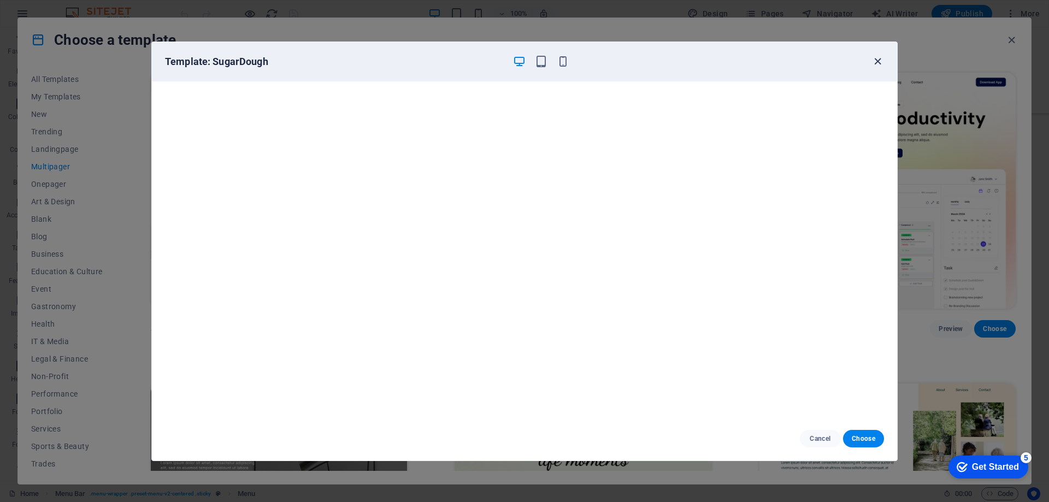
click at [872, 63] on icon "button" at bounding box center [877, 61] width 13 height 13
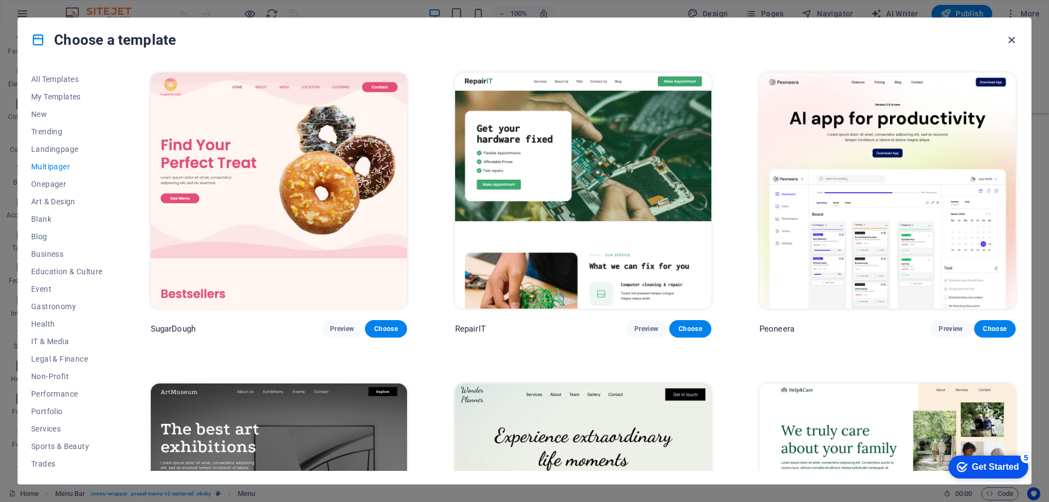
click at [1012, 43] on icon "button" at bounding box center [1011, 40] width 13 height 13
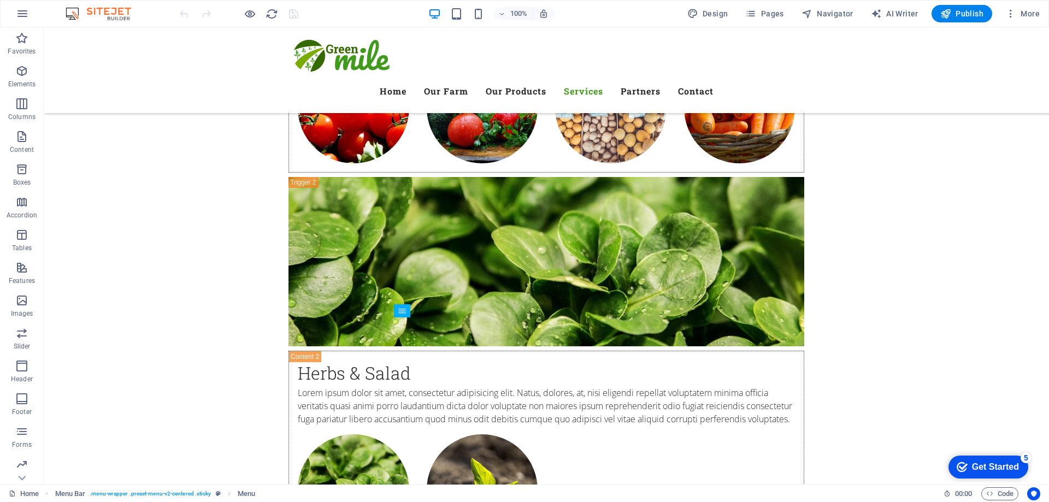
scroll to position [4580, 0]
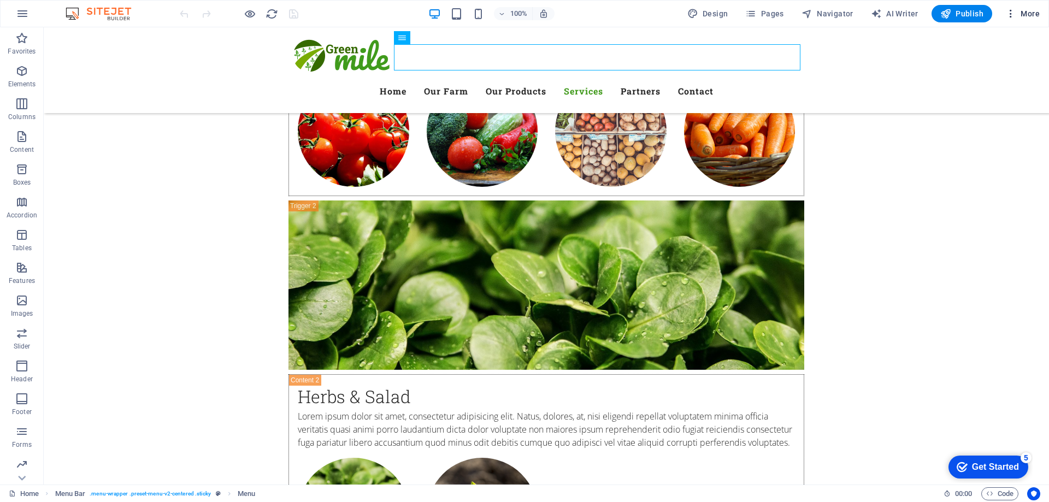
click at [751, 19] on span "More" at bounding box center [502, 19] width 497 height 39
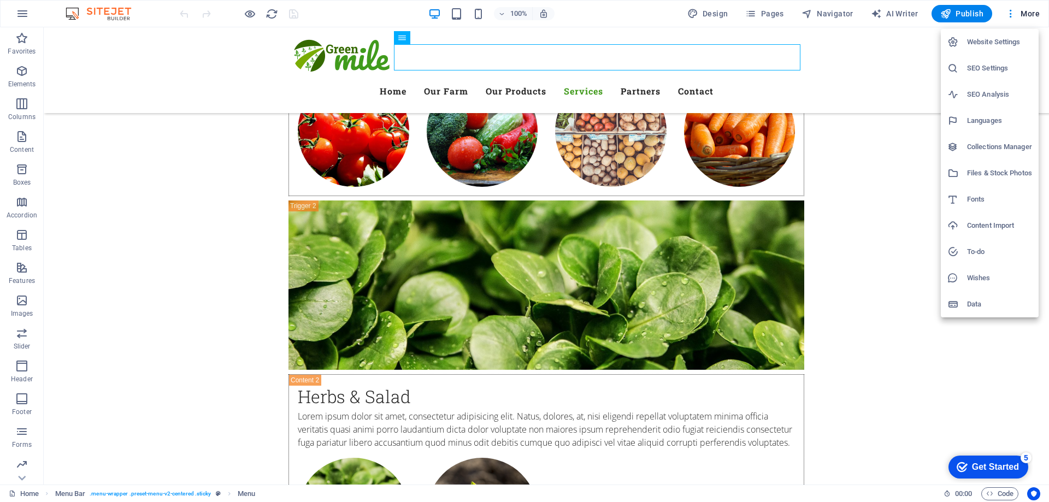
click at [11, 8] on div at bounding box center [524, 251] width 1049 height 502
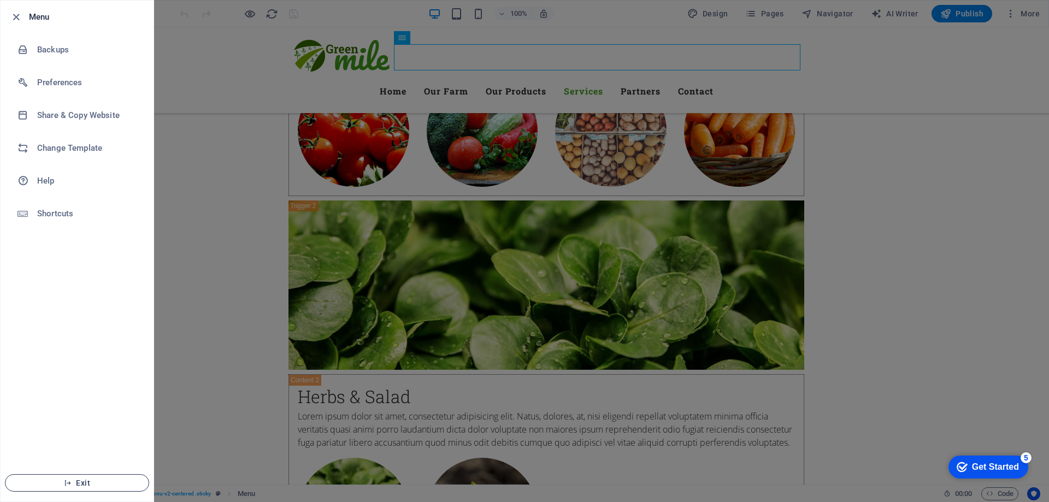
click at [94, 482] on span "Exit" at bounding box center [77, 482] width 126 height 9
